Goal: Check status

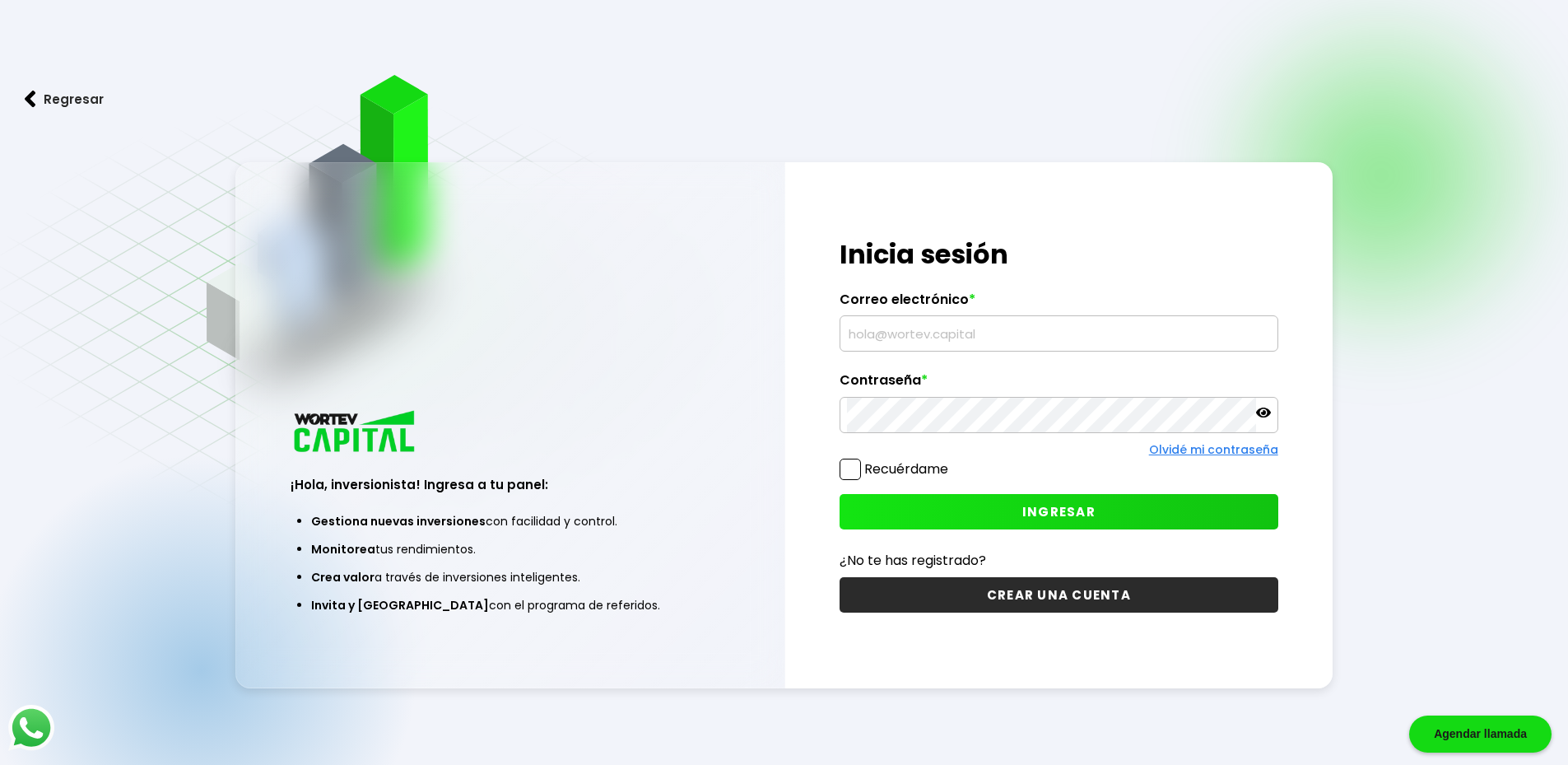
click at [991, 329] on input "text" at bounding box center [1059, 333] width 424 height 34
type input "[EMAIL_ADDRESS][DOMAIN_NAME]"
click at [1264, 409] on icon at bounding box center [1264, 413] width 14 height 14
click at [1167, 515] on button "INGRESAR" at bounding box center [1058, 511] width 439 height 35
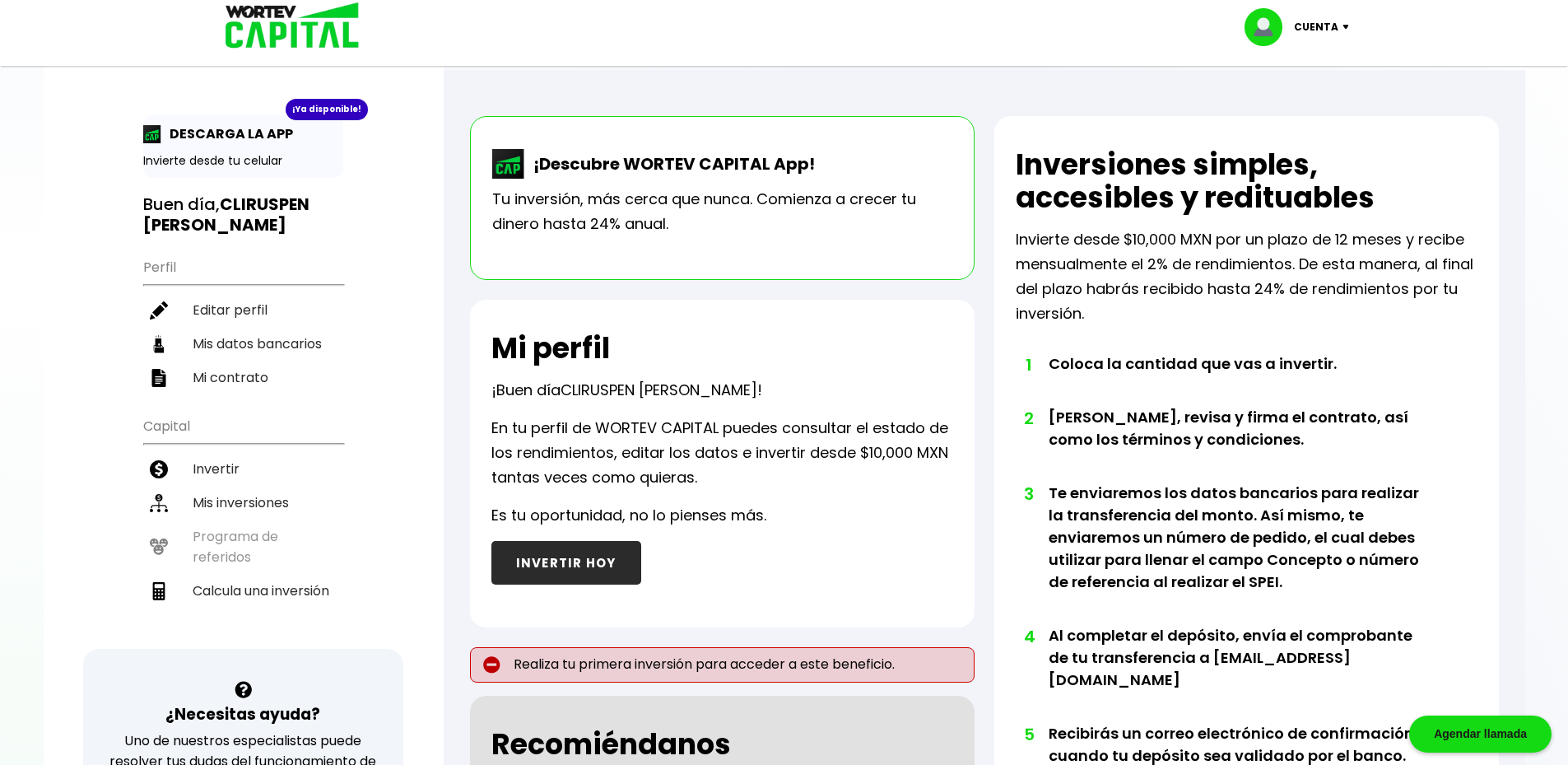
scroll to position [82, 0]
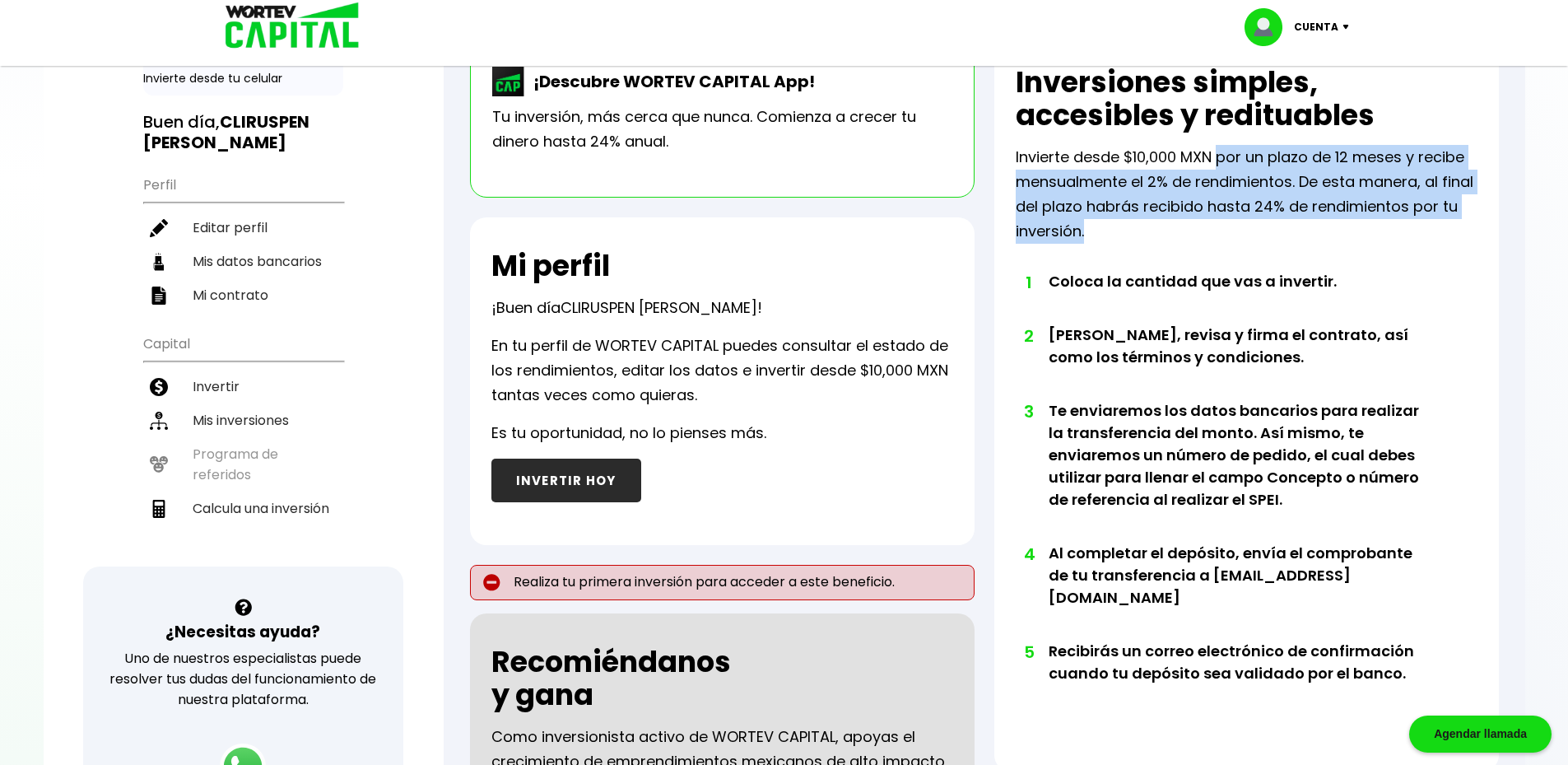
drag, startPoint x: 1232, startPoint y: 165, endPoint x: 1381, endPoint y: 220, distance: 158.8
click at [1381, 220] on p "Invierte desde $10,000 MXN por un plazo de 12 meses y recibe mensualmente el 2%…" at bounding box center [1246, 195] width 462 height 99
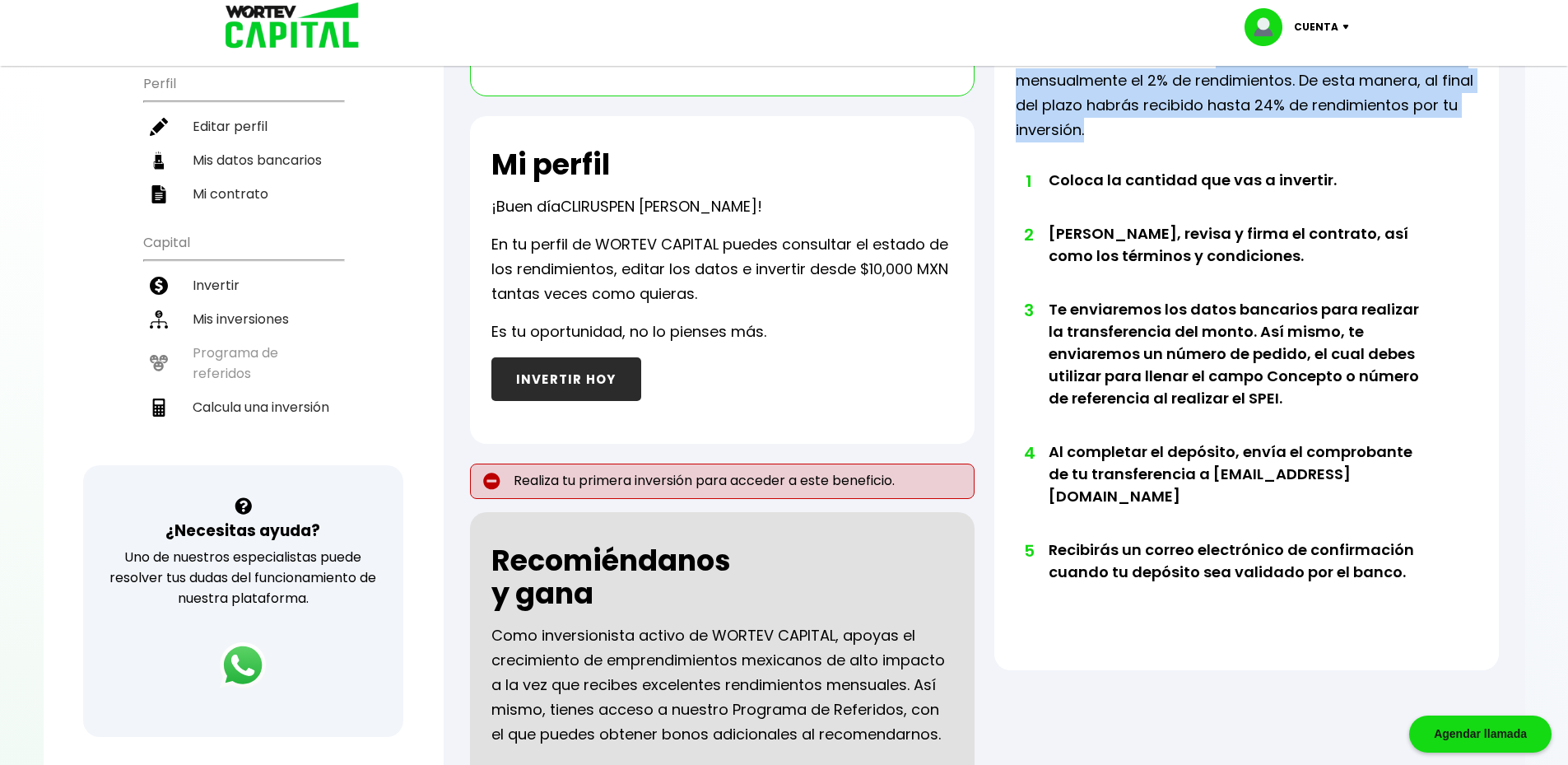
scroll to position [412, 0]
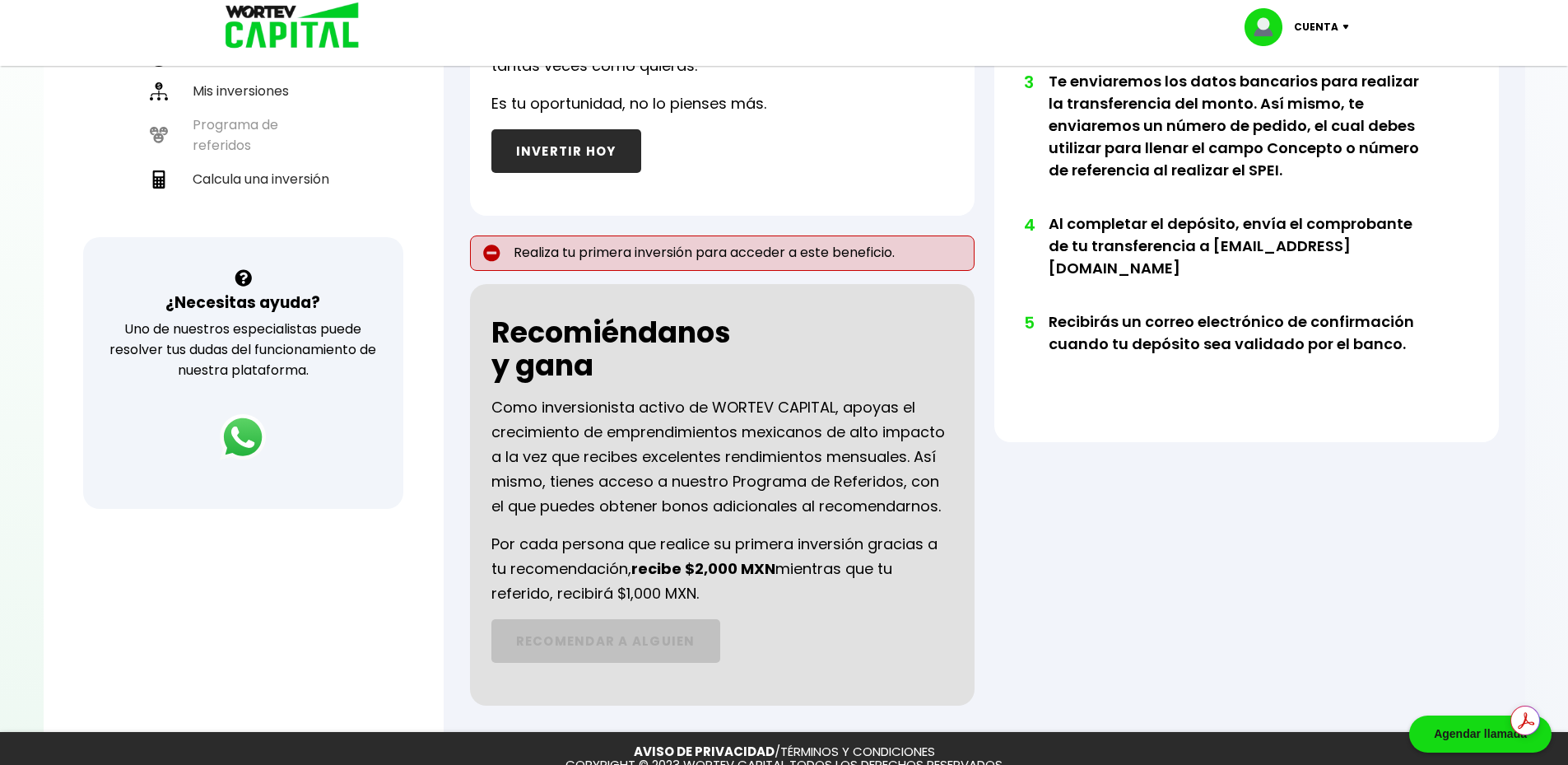
drag, startPoint x: 534, startPoint y: 406, endPoint x: 839, endPoint y: 587, distance: 354.7
click at [839, 587] on div "Recomiéndanos y gana Como inversionista activo de WORTEV CAPITAL, apoyas el cre…" at bounding box center [722, 495] width 504 height 422
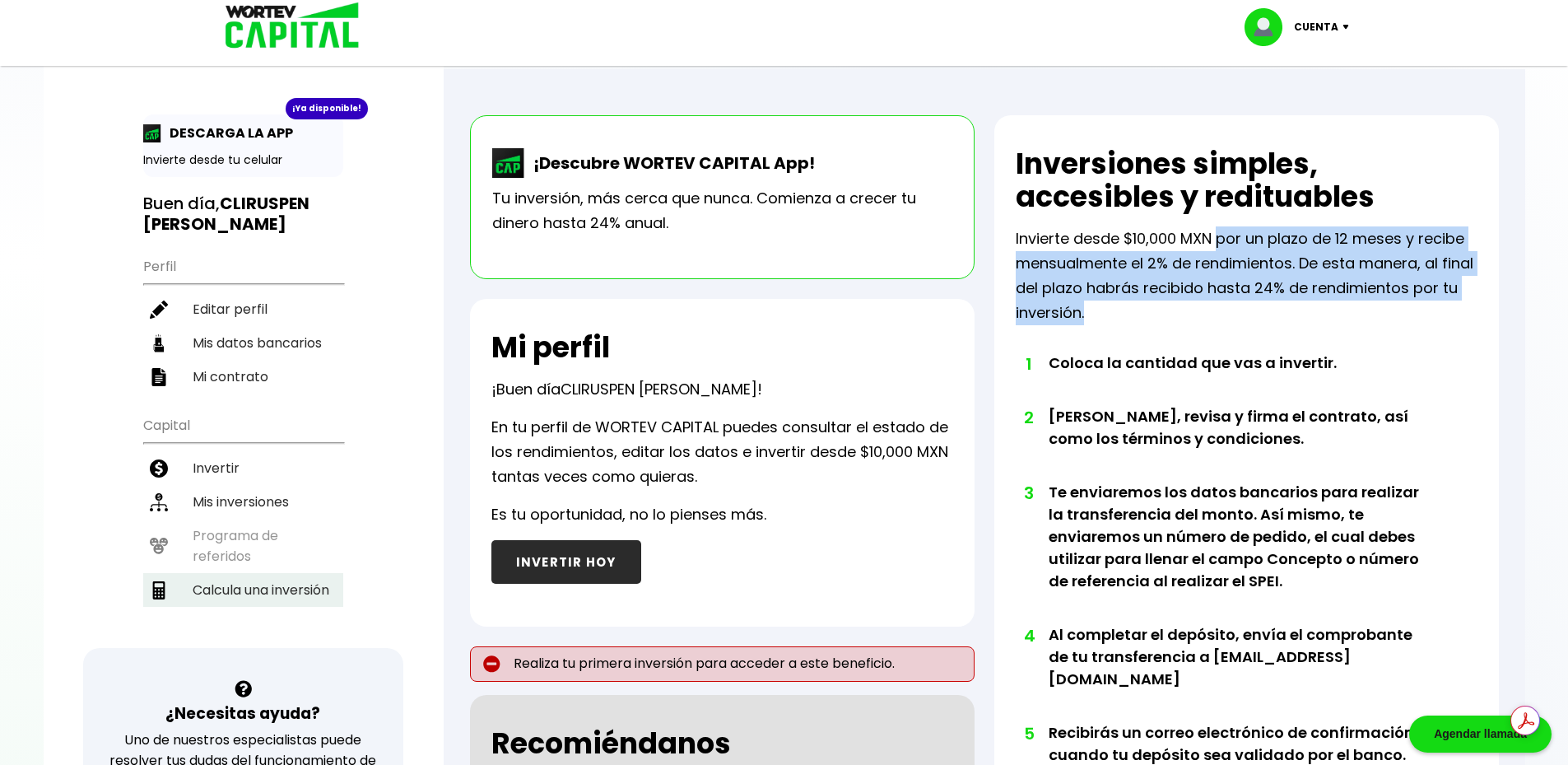
scroll to position [0, 0]
click at [246, 375] on li "Mi contrato" at bounding box center [243, 377] width 200 height 33
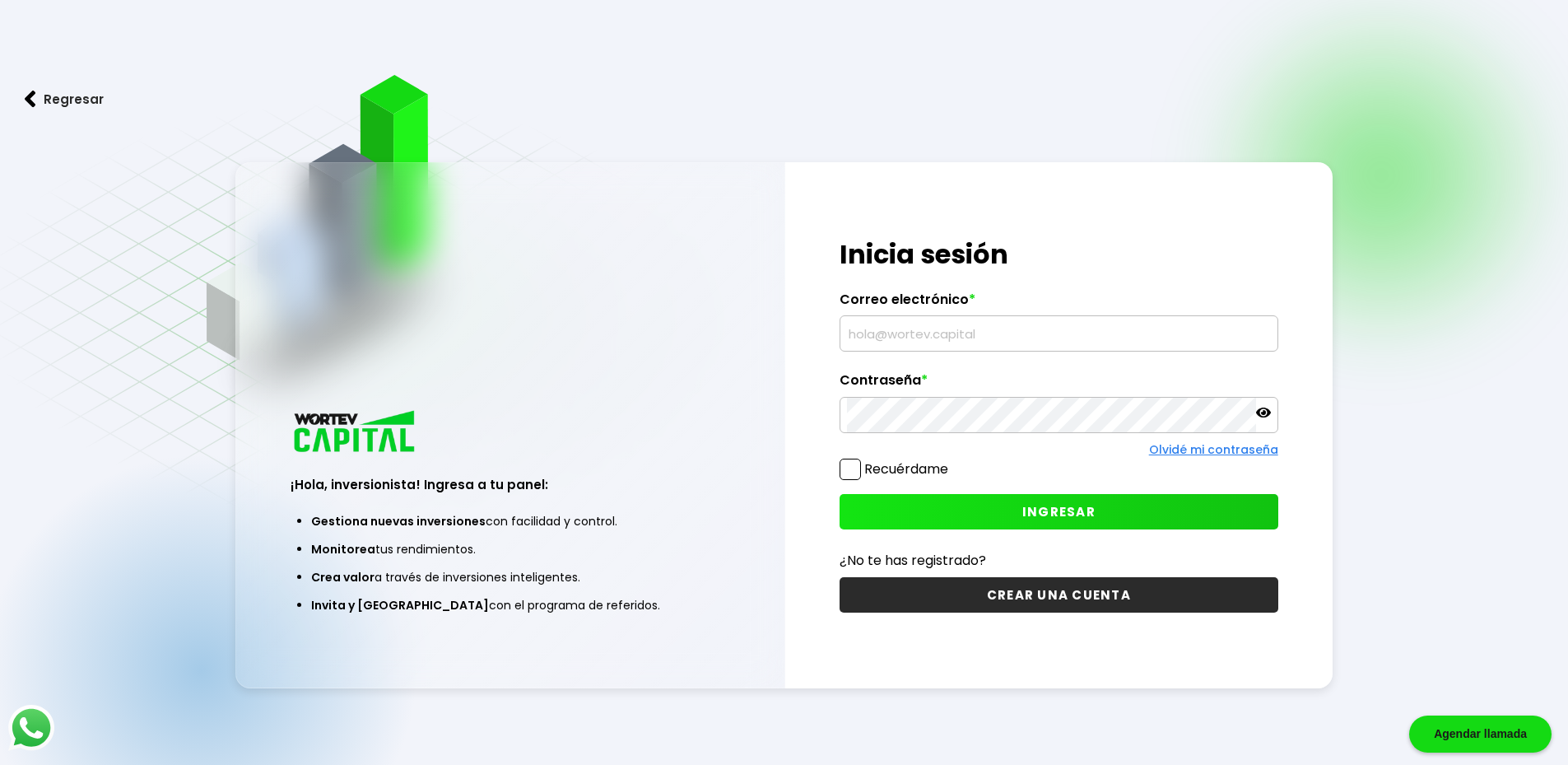
click at [895, 327] on input "text" at bounding box center [1059, 333] width 424 height 34
